Goal: Information Seeking & Learning: Understand process/instructions

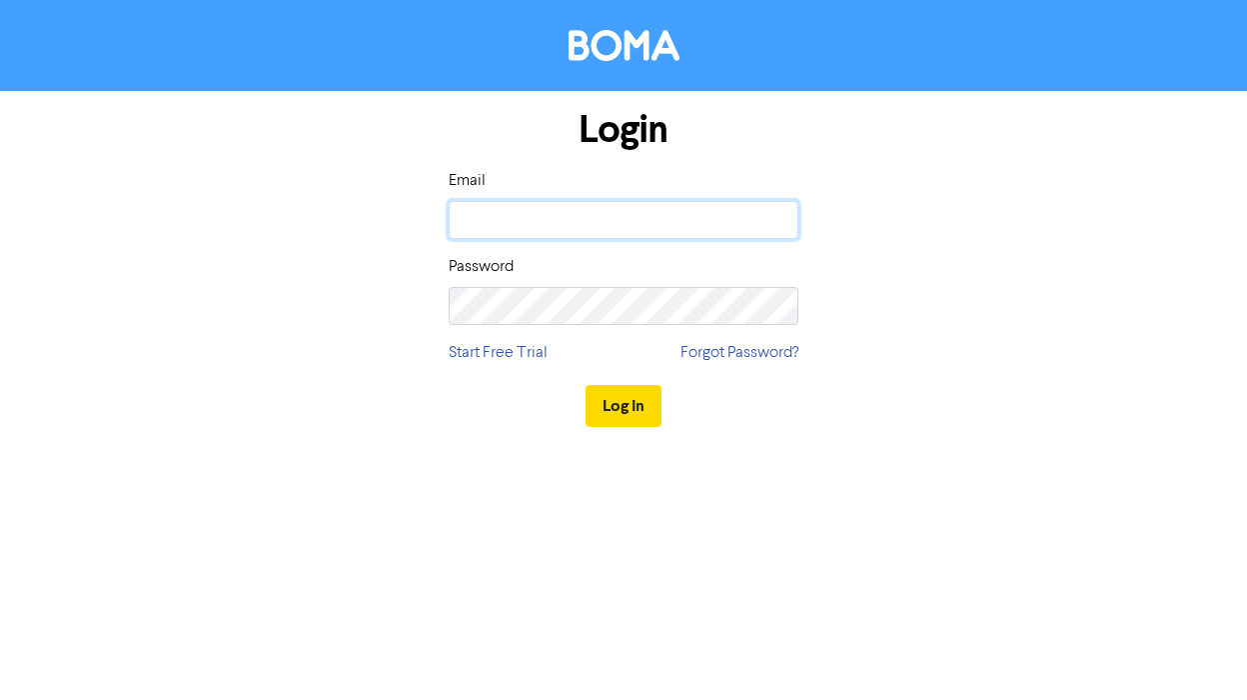
type input "[EMAIL_ADDRESS][DOMAIN_NAME]"
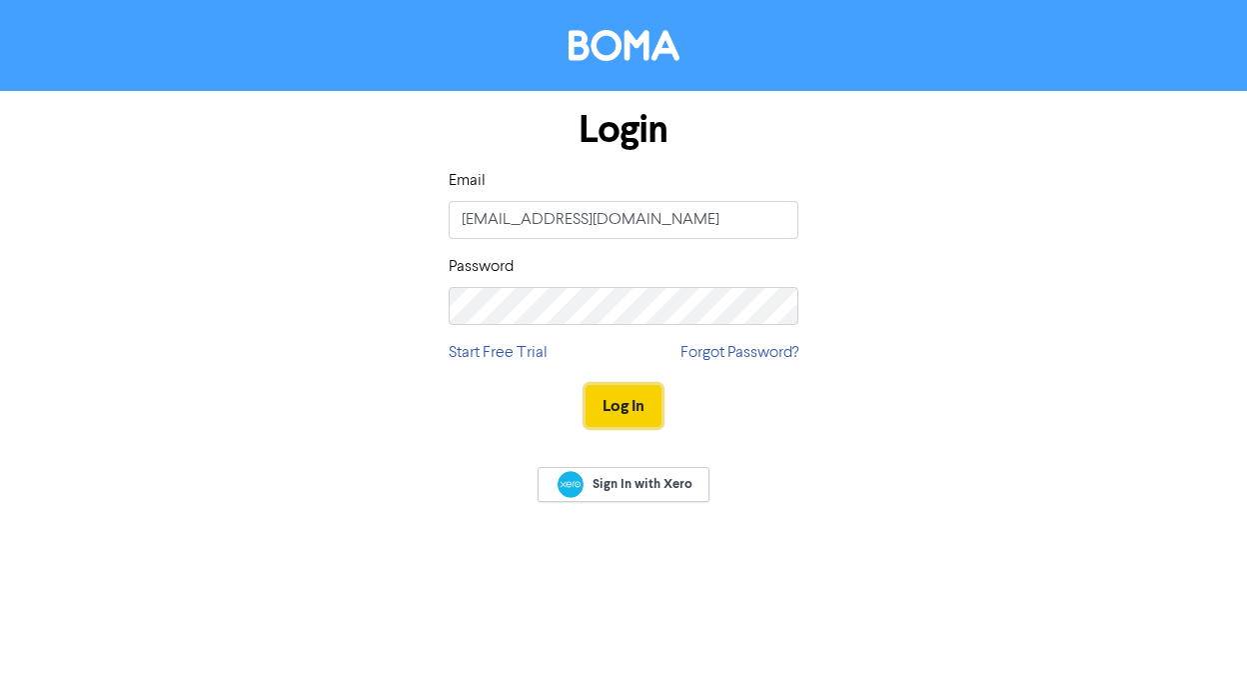
click at [621, 404] on button "Log In" at bounding box center [624, 406] width 76 height 42
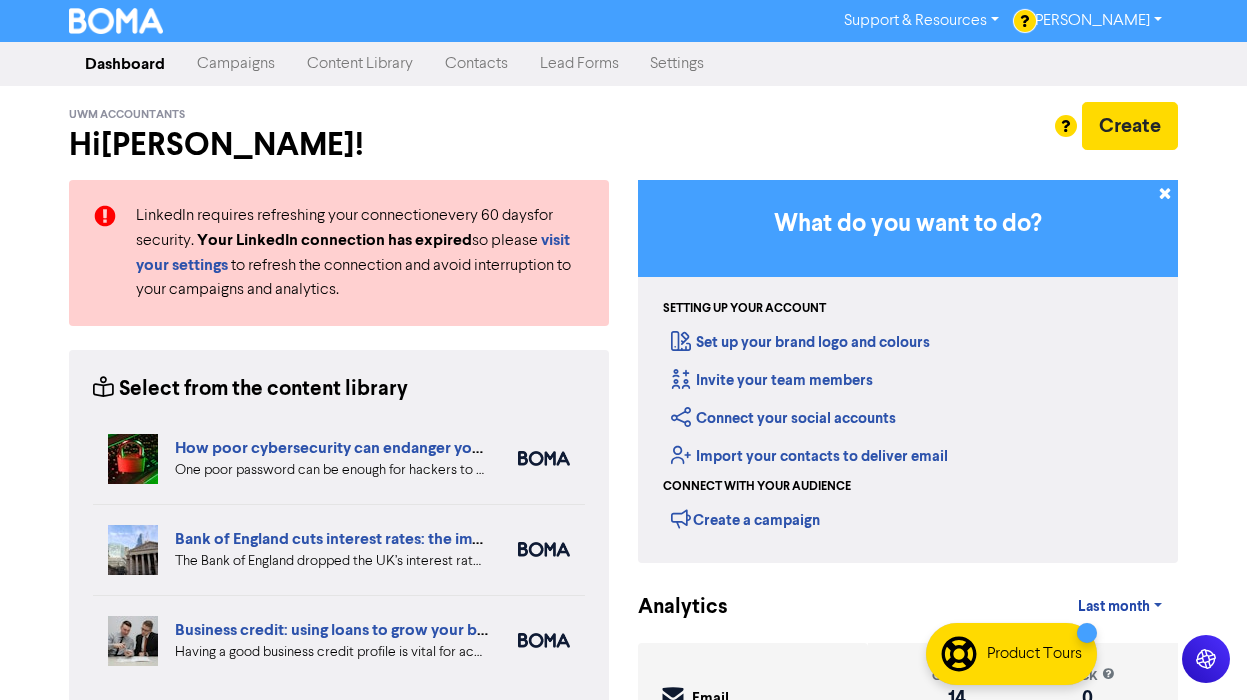
click at [685, 149] on div "Create" at bounding box center [909, 126] width 540 height 48
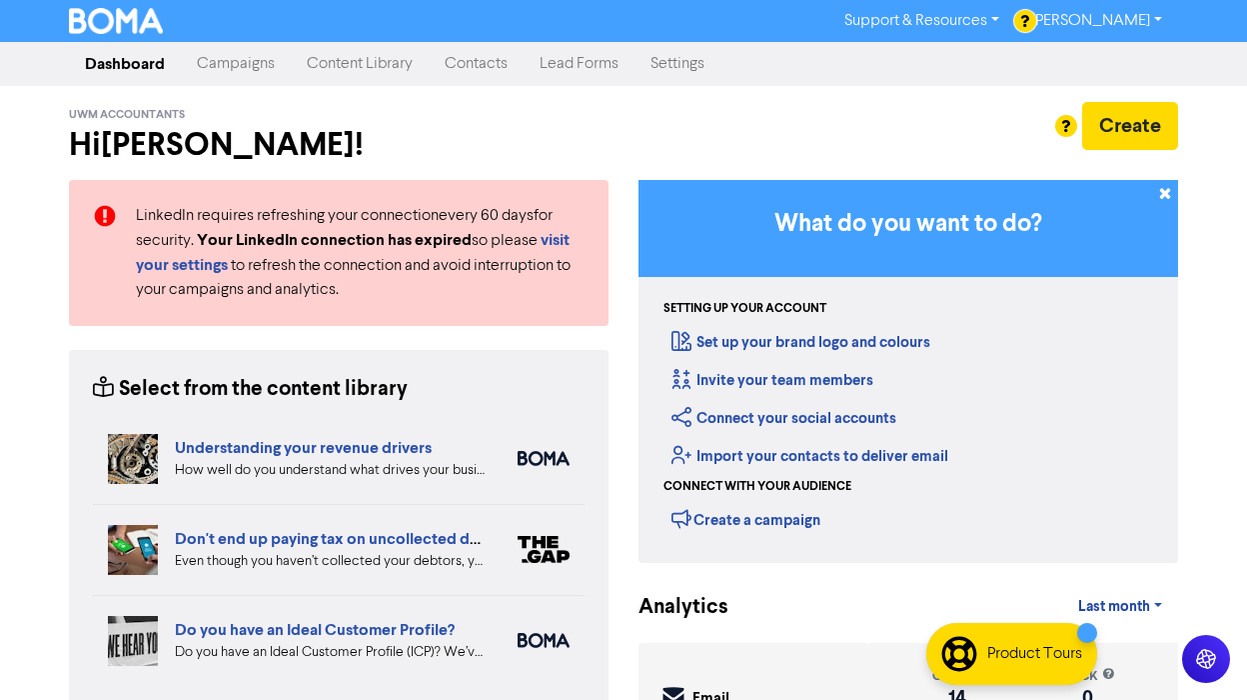
click at [1160, 15] on link "[PERSON_NAME]" at bounding box center [1096, 21] width 163 height 32
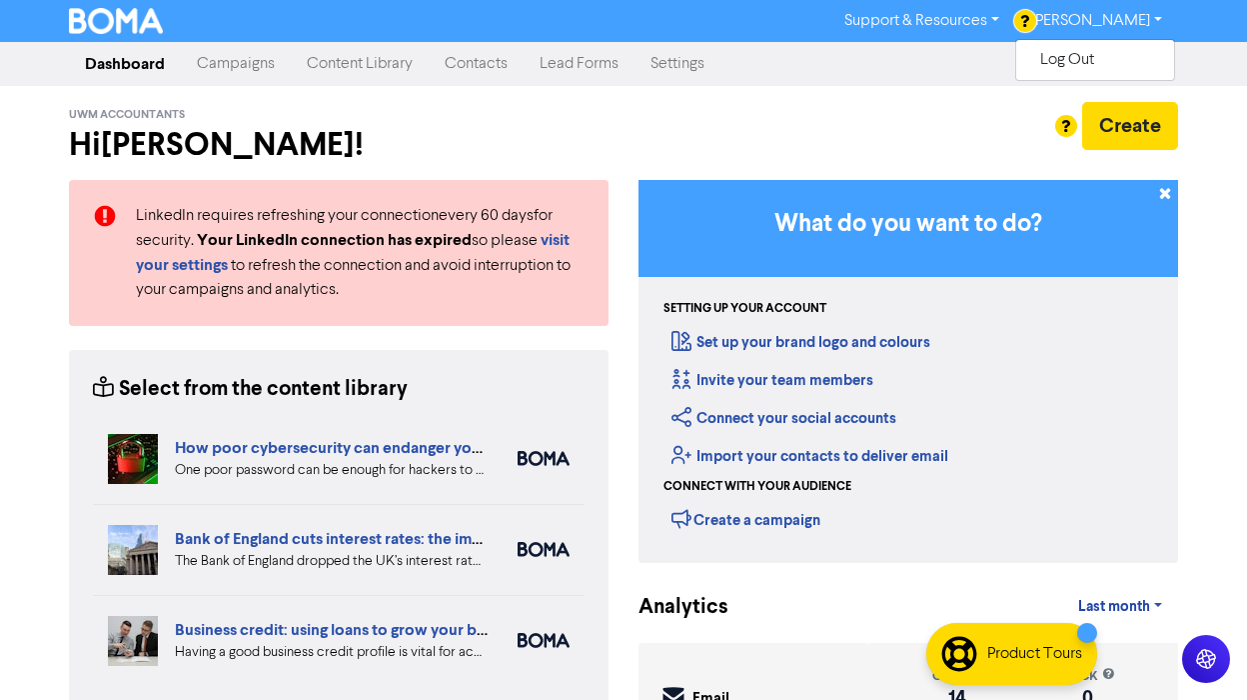
click at [976, 16] on link "Support & Resources" at bounding box center [922, 21] width 187 height 32
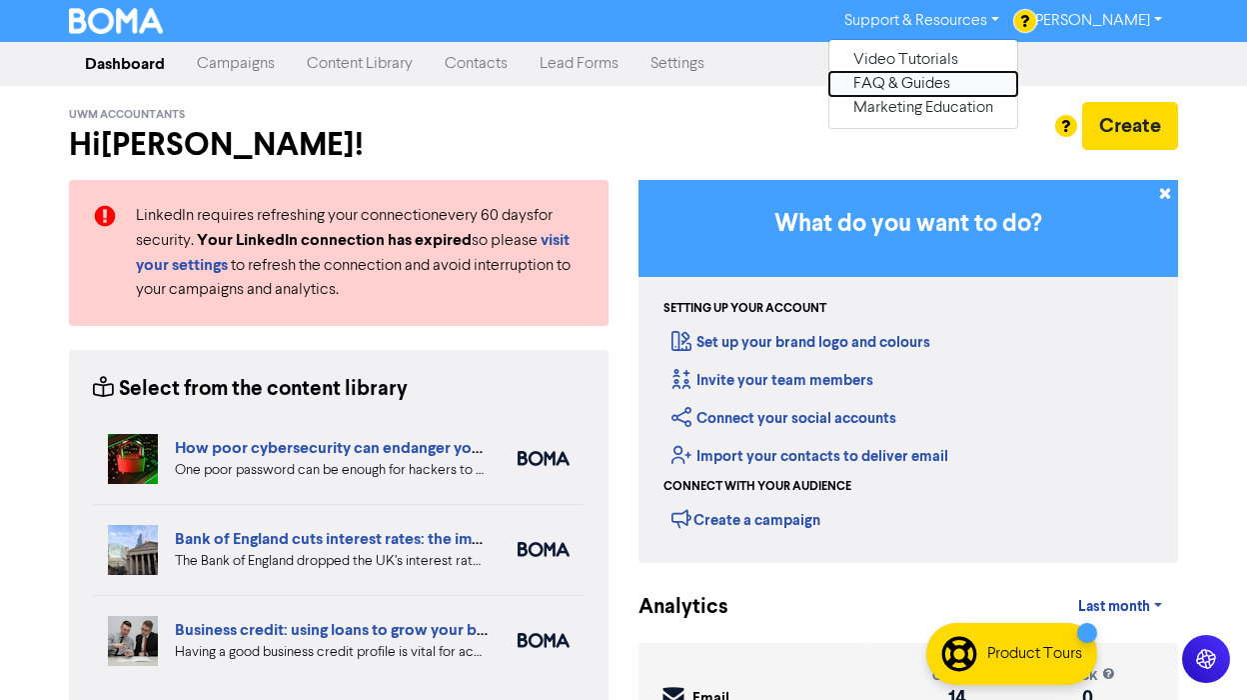
click at [916, 79] on button "FAQ & Guides" at bounding box center [924, 84] width 188 height 24
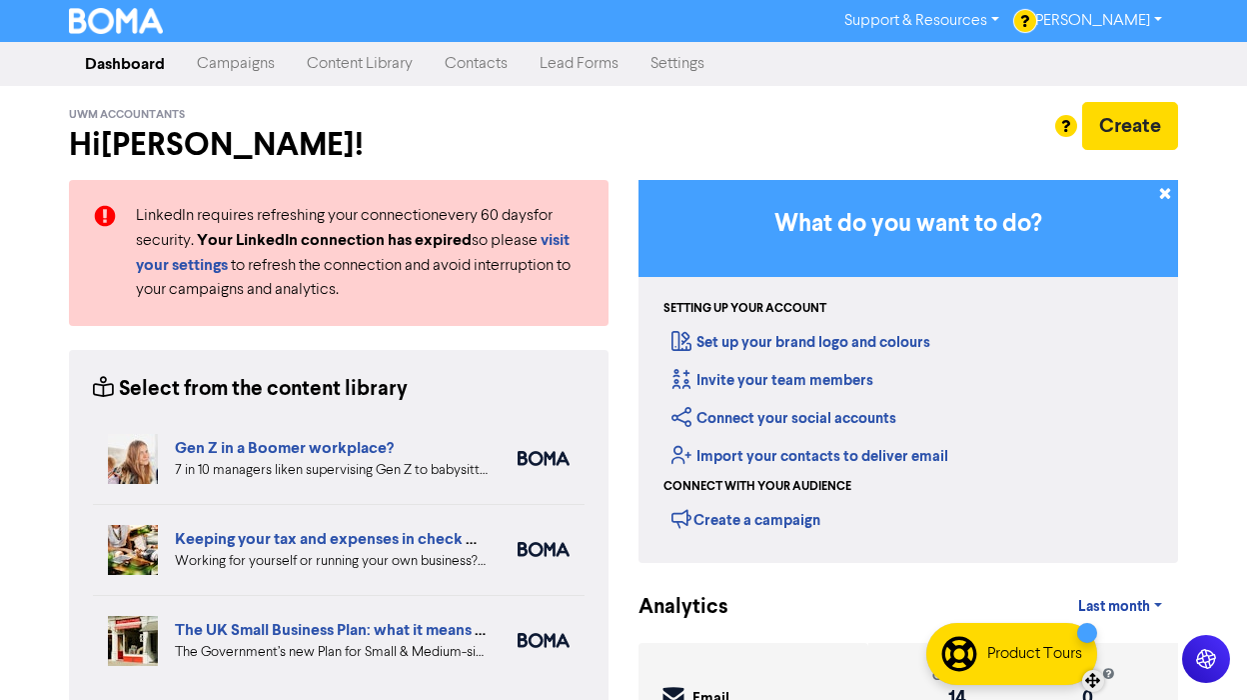
click at [1073, 661] on div "Product Tours" at bounding box center [1034, 654] width 95 height 24
